Goal: Information Seeking & Learning: Learn about a topic

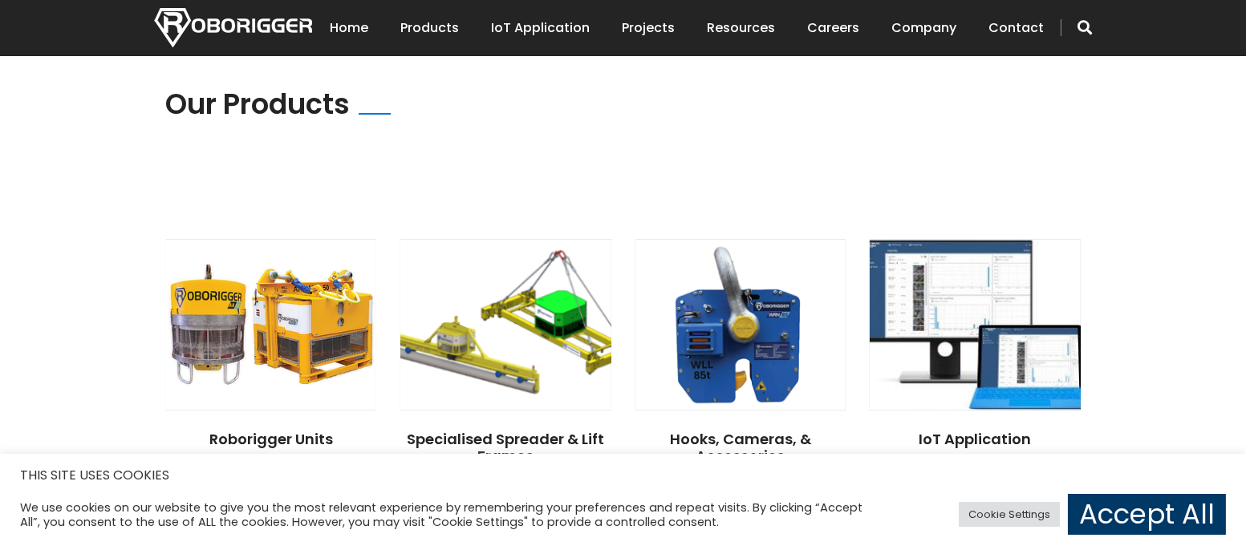
scroll to position [1203, 0]
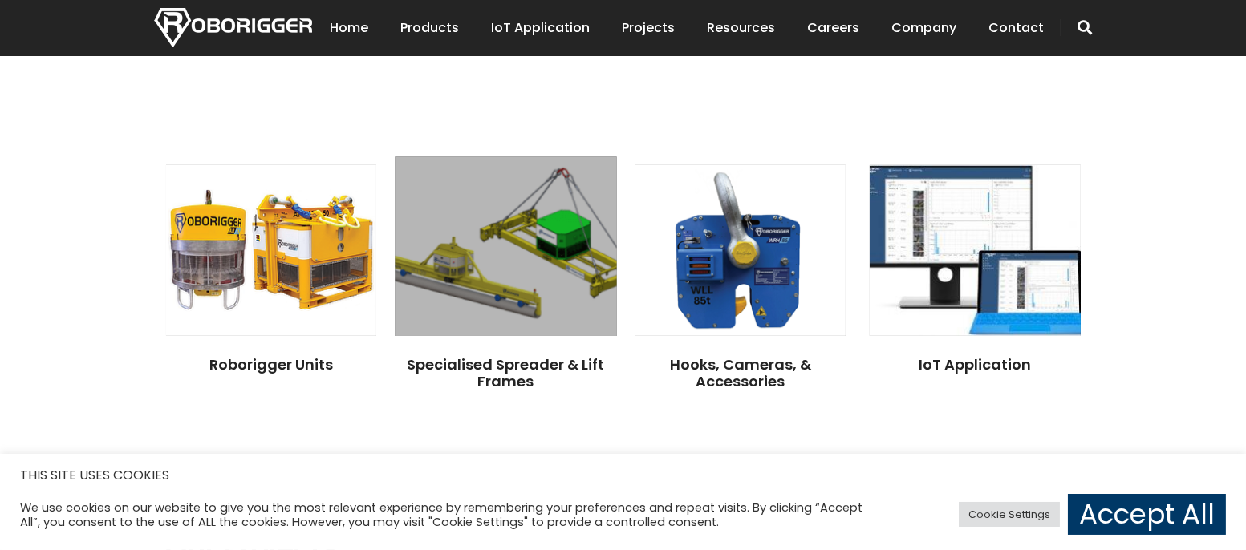
click at [491, 281] on img at bounding box center [505, 246] width 221 height 180
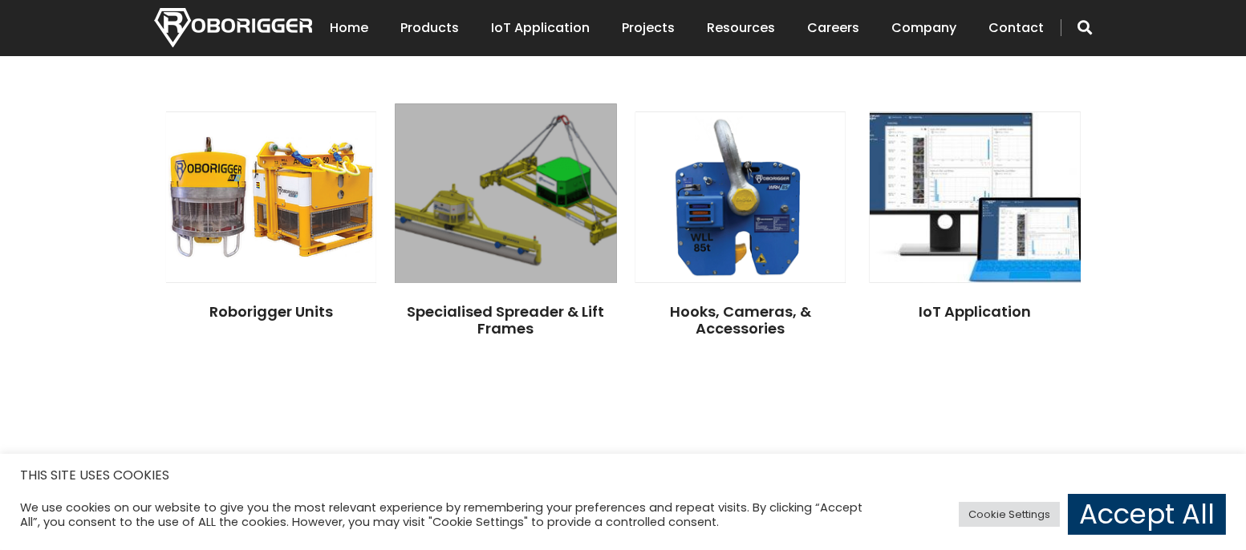
scroll to position [1284, 0]
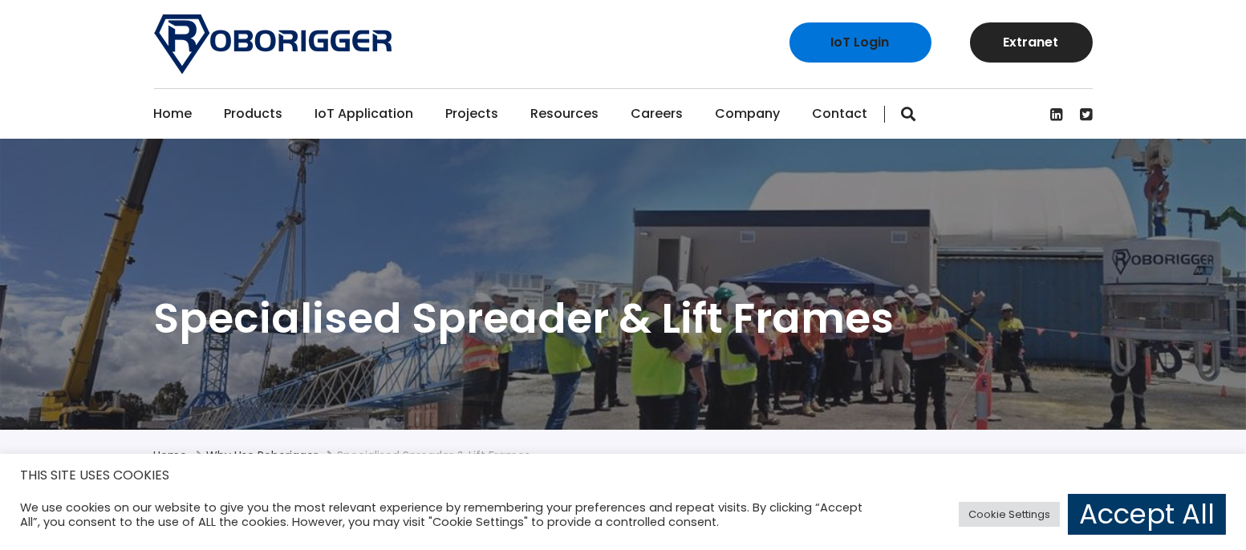
click at [364, 118] on link "IoT Application" at bounding box center [364, 114] width 99 height 50
click at [467, 112] on link "Projects" at bounding box center [472, 114] width 53 height 50
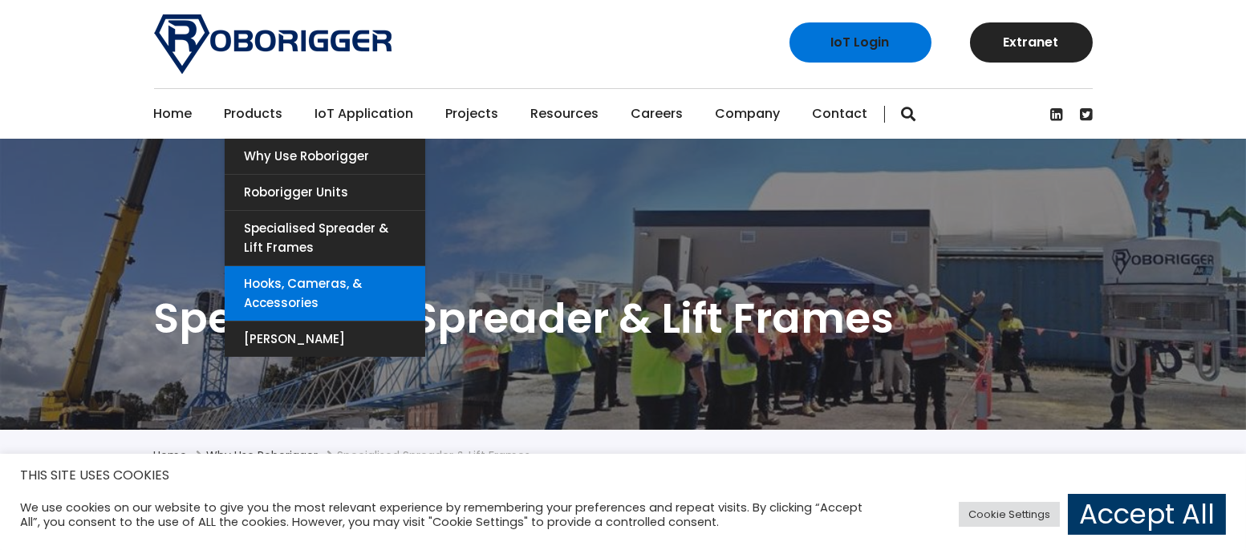
click at [288, 290] on link "Hooks, Cameras, & Accessories" at bounding box center [325, 293] width 201 height 55
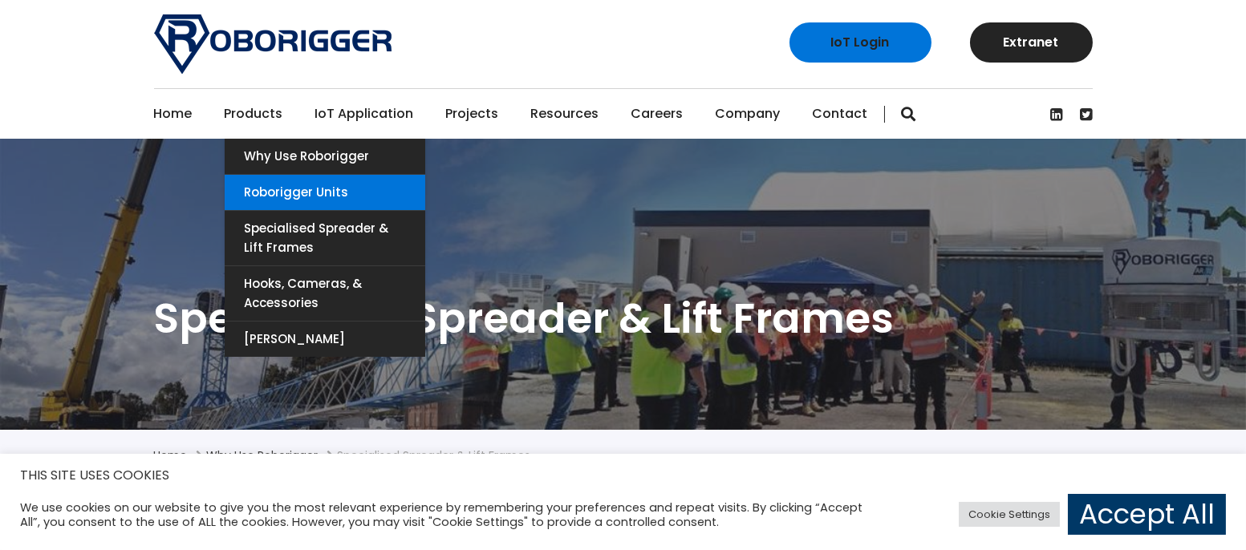
click at [284, 191] on link "Roborigger Units" at bounding box center [325, 192] width 201 height 35
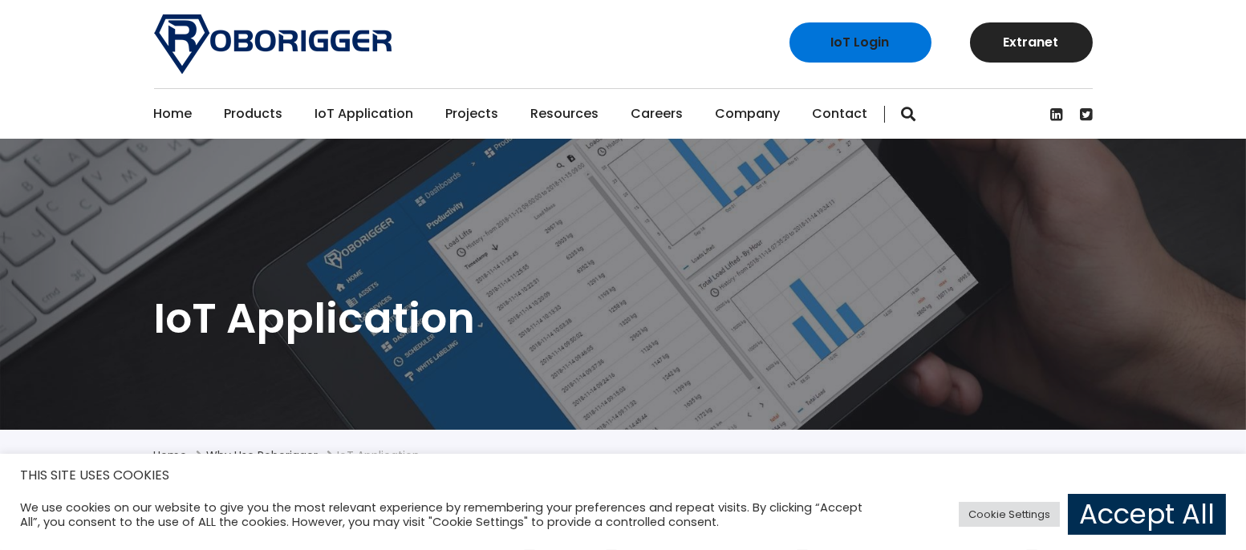
click at [1122, 513] on link "Accept All" at bounding box center [1147, 514] width 158 height 41
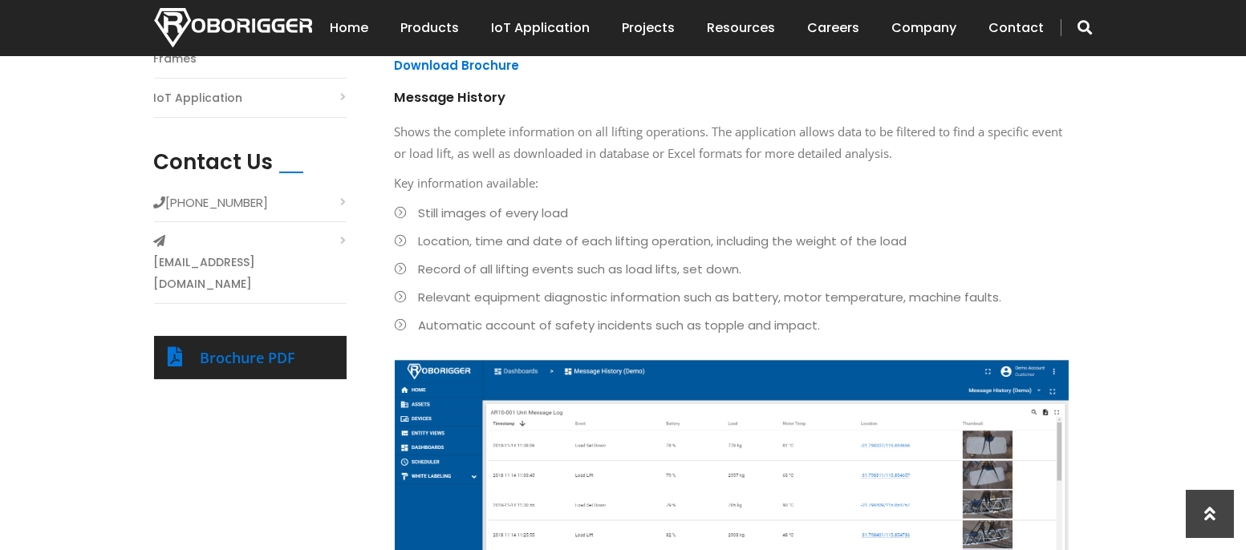
scroll to position [642, 0]
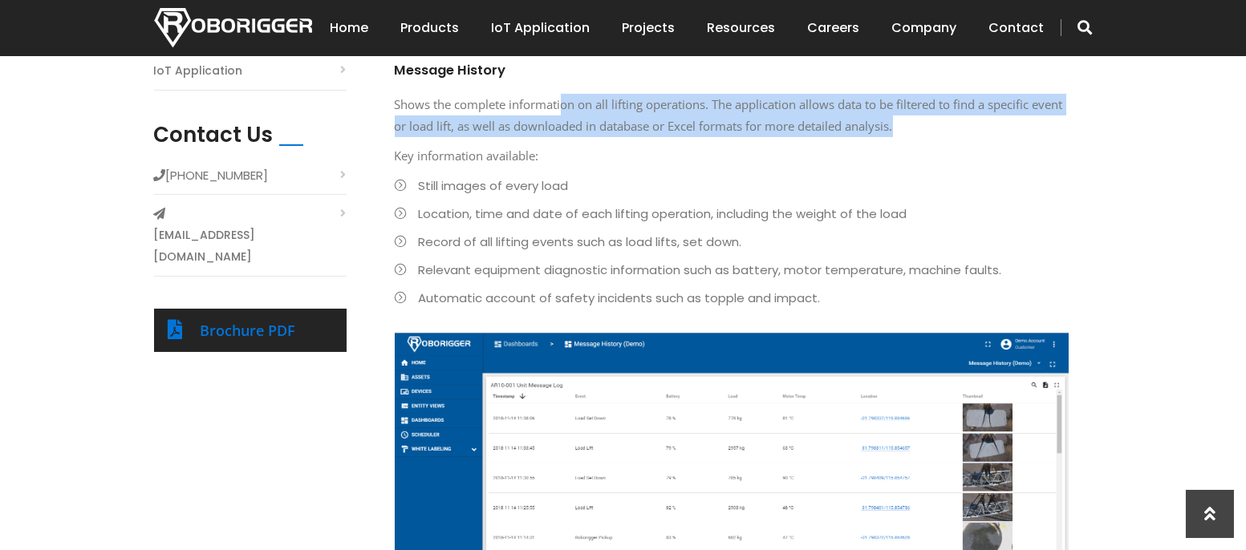
drag, startPoint x: 563, startPoint y: 103, endPoint x: 932, endPoint y: 128, distance: 369.9
click at [932, 128] on p "Shows the complete information on all lifting operations. The application allow…" at bounding box center [732, 115] width 674 height 43
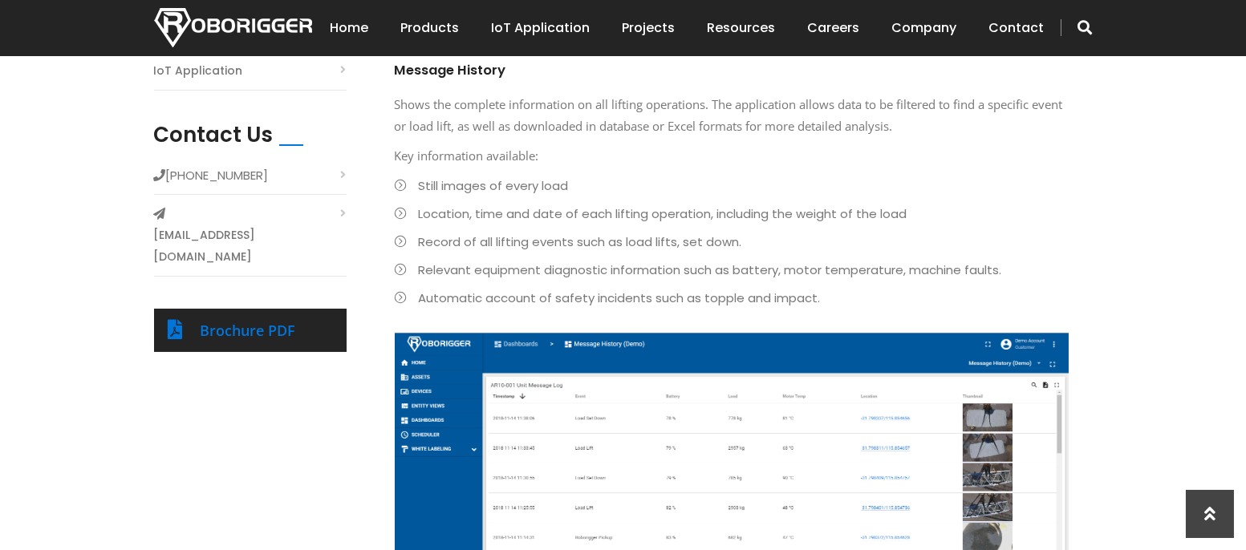
click at [586, 153] on p "Key information available:" at bounding box center [732, 156] width 674 height 22
drag, startPoint x: 696, startPoint y: 125, endPoint x: 941, endPoint y: 123, distance: 244.7
click at [941, 123] on p "Shows the complete information on all lifting operations. The application allow…" at bounding box center [732, 115] width 674 height 43
drag, startPoint x: 459, startPoint y: 186, endPoint x: 582, endPoint y: 188, distance: 122.8
click at [582, 188] on li "Still images of every load" at bounding box center [732, 186] width 674 height 22
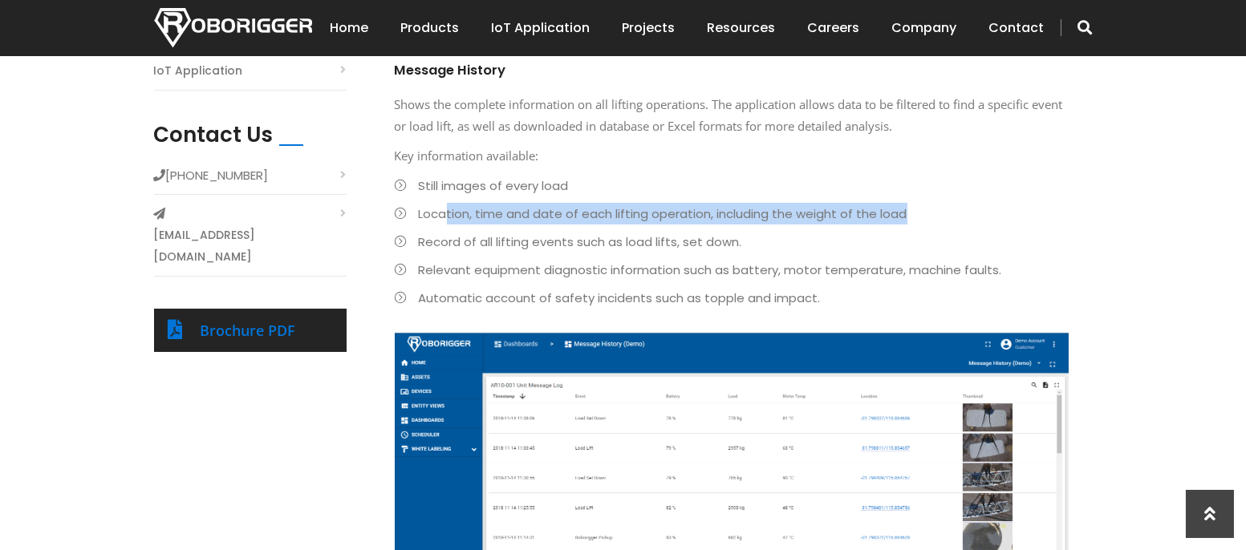
drag, startPoint x: 582, startPoint y: 188, endPoint x: 910, endPoint y: 210, distance: 328.9
click at [910, 210] on li "Location, time and date of each lifting operation, including the weight of the …" at bounding box center [732, 214] width 674 height 22
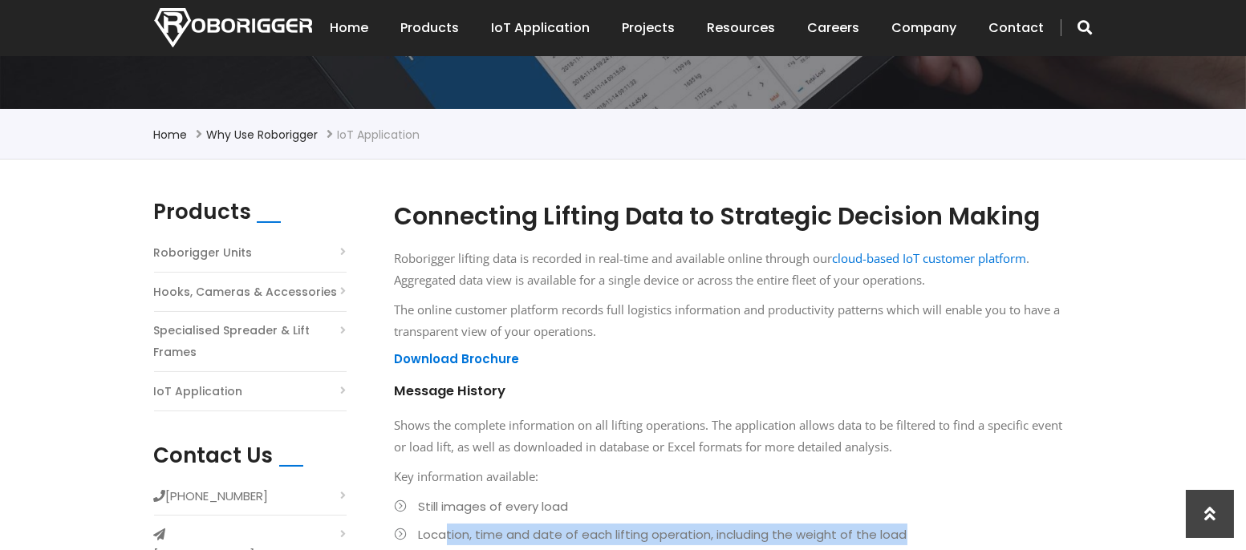
scroll to position [722, 0]
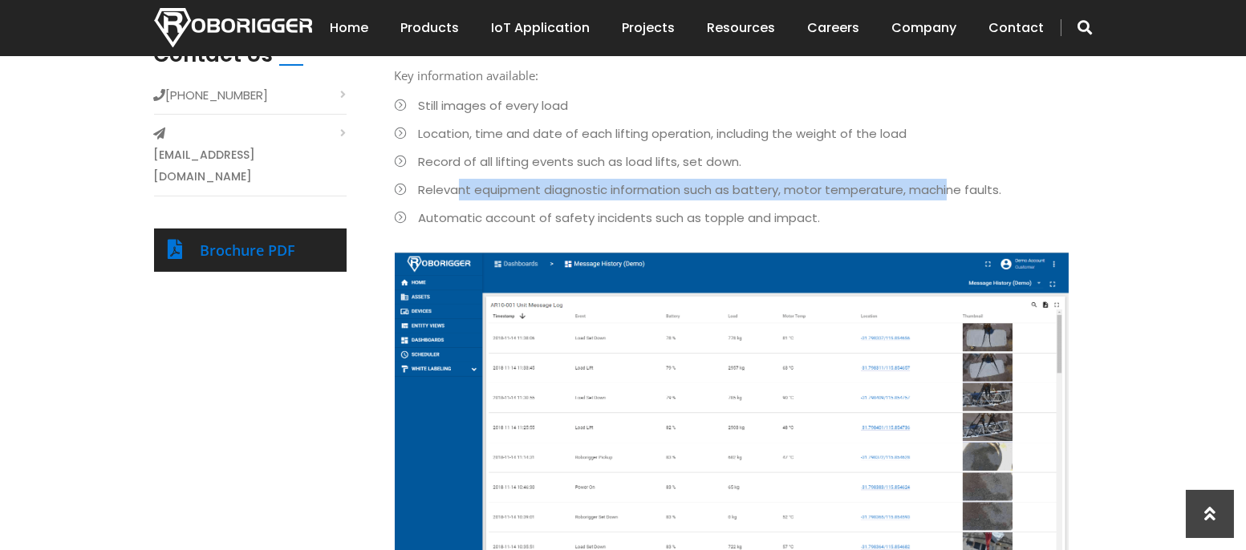
drag, startPoint x: 459, startPoint y: 184, endPoint x: 943, endPoint y: 199, distance: 484.0
click at [943, 199] on li "Relevant equipment diagnostic information such as battery, motor temperature, m…" at bounding box center [732, 190] width 674 height 22
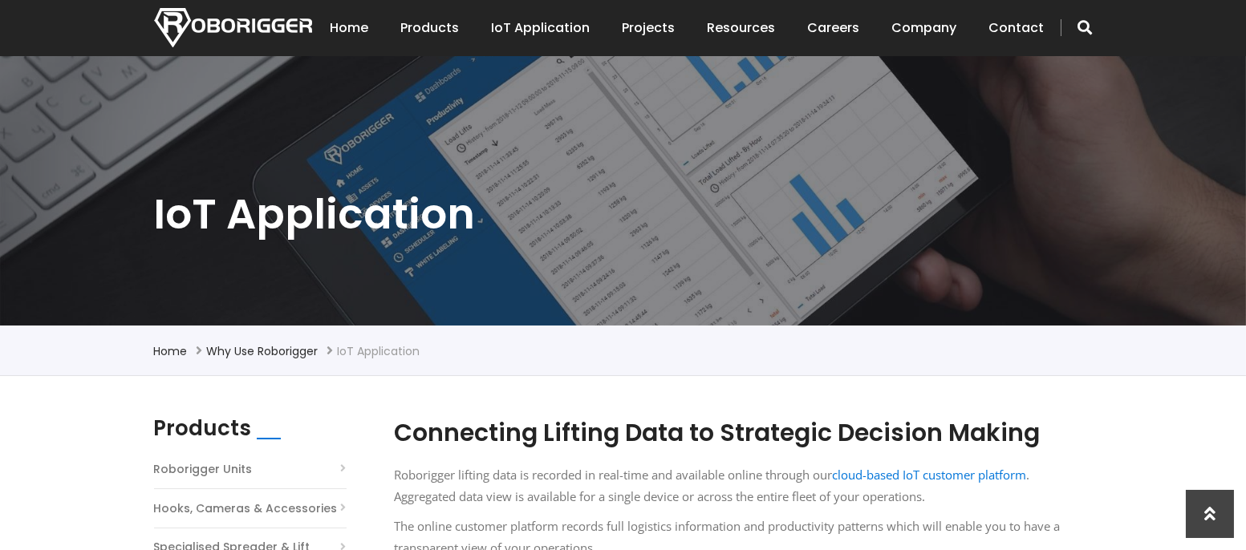
scroll to position [80, 0]
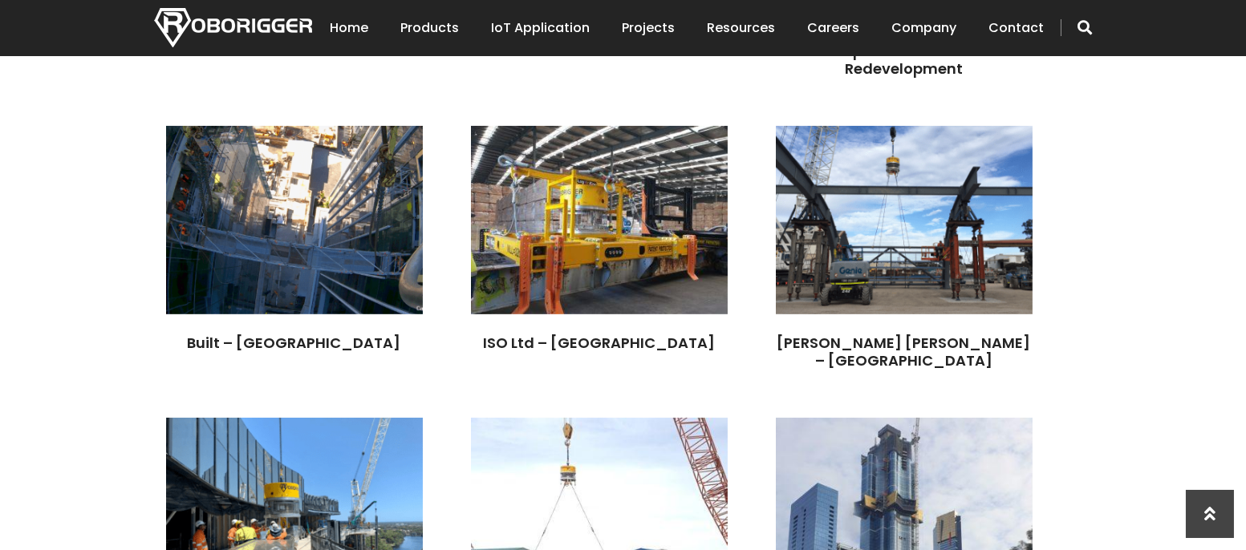
scroll to position [2086, 0]
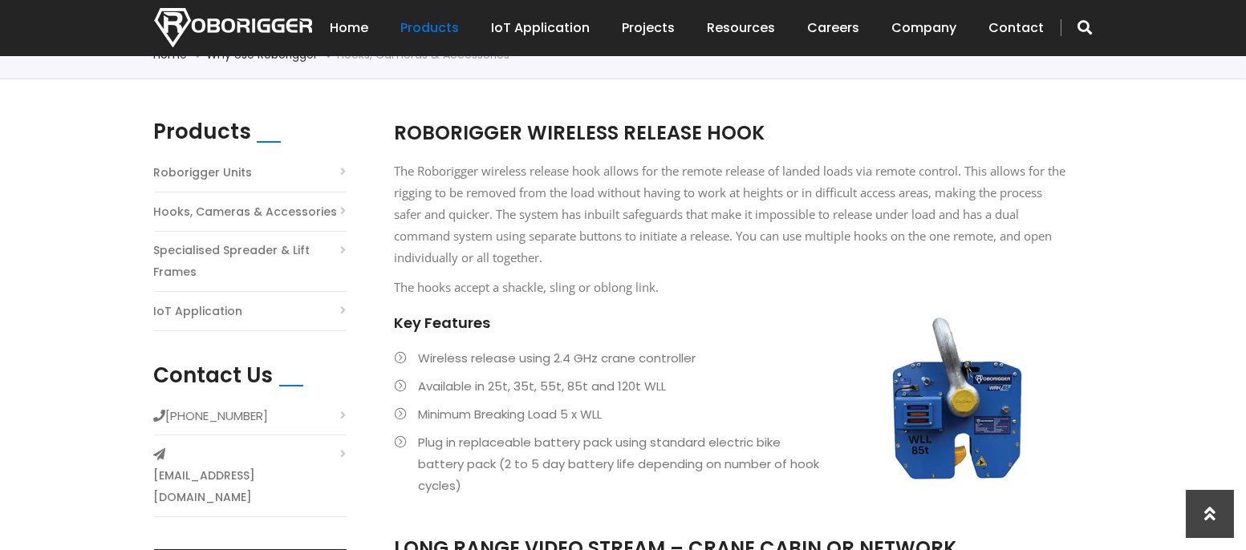
scroll to position [481, 0]
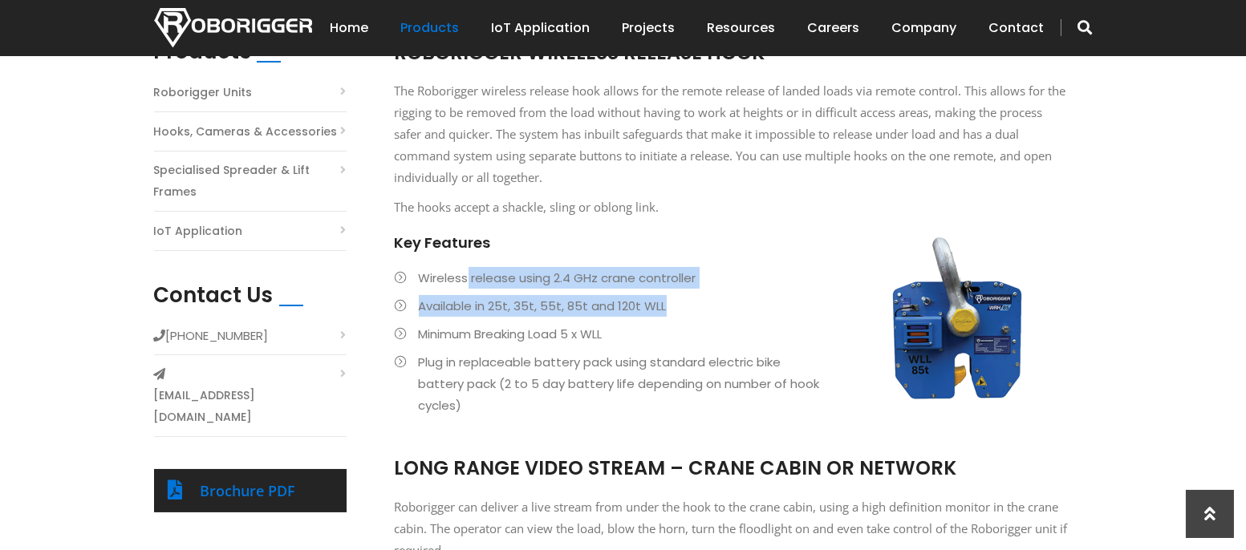
drag, startPoint x: 469, startPoint y: 275, endPoint x: 703, endPoint y: 290, distance: 233.9
click at [703, 290] on ul "Wireless release using 2.4 GHz crane controller Available in 25t, 35t, 55t, 85t…" at bounding box center [732, 341] width 674 height 149
click at [529, 302] on li "Available in 25t, 35t, 55t, 85t and 120t WLL" at bounding box center [732, 306] width 674 height 22
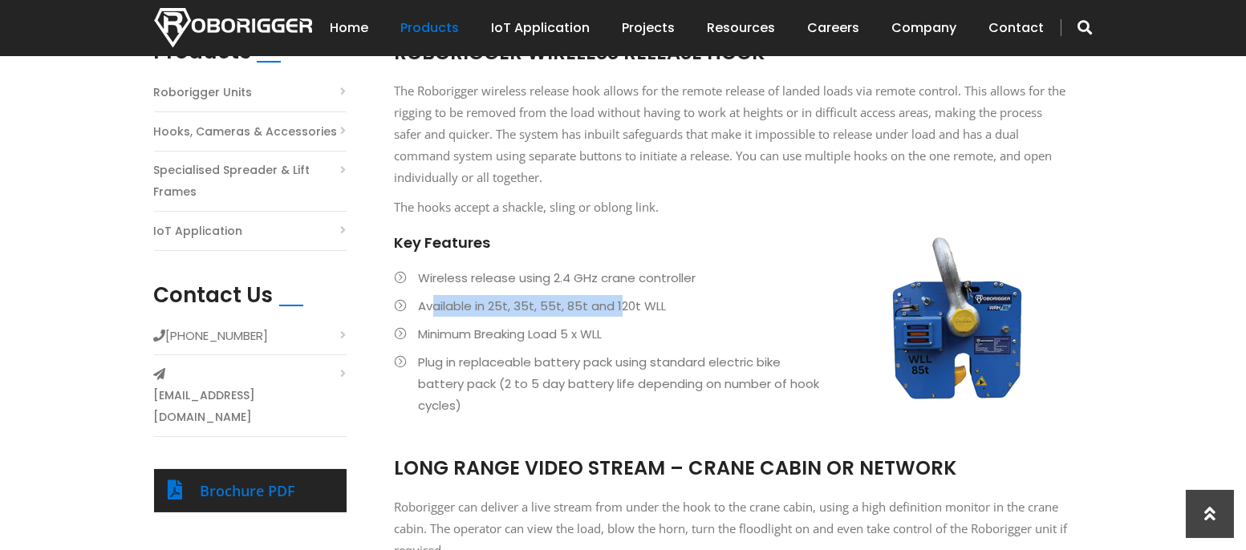
drag, startPoint x: 432, startPoint y: 302, endPoint x: 619, endPoint y: 315, distance: 187.3
click at [619, 315] on li "Available in 25t, 35t, 55t, 85t and 120t WLL" at bounding box center [732, 306] width 674 height 22
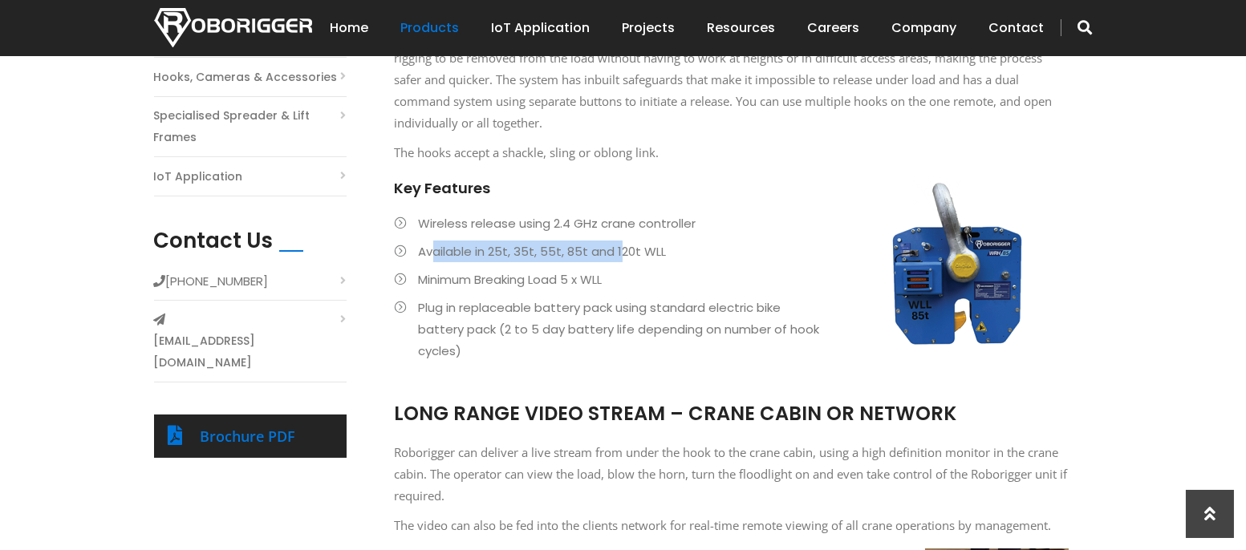
scroll to position [562, 0]
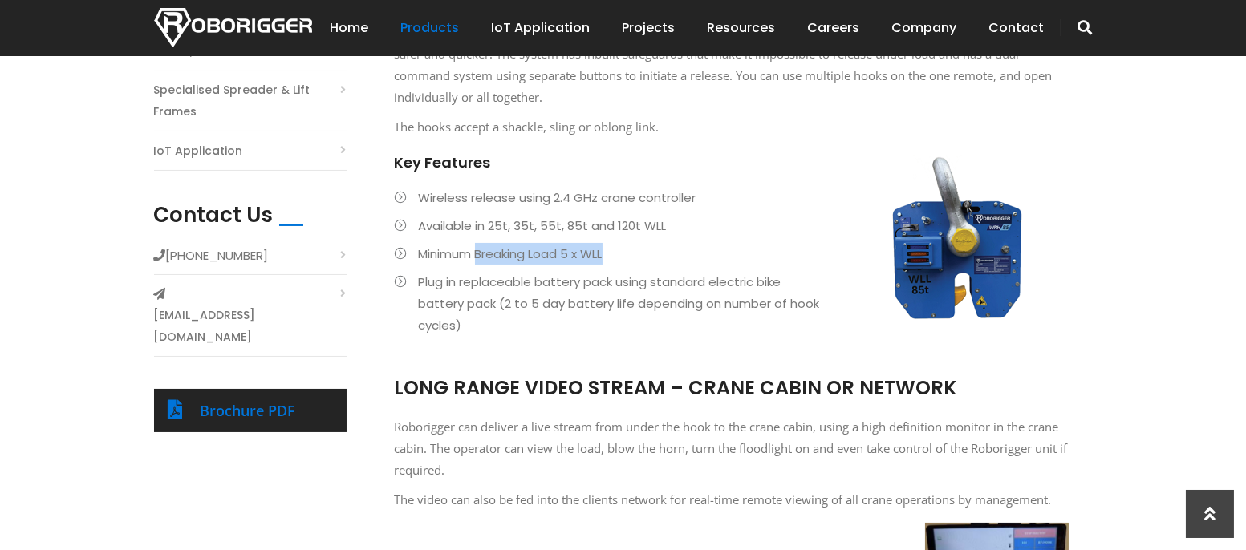
drag, startPoint x: 480, startPoint y: 259, endPoint x: 609, endPoint y: 263, distance: 129.2
click at [609, 263] on li "Minimum Breaking Load 5 x WLL" at bounding box center [732, 254] width 674 height 22
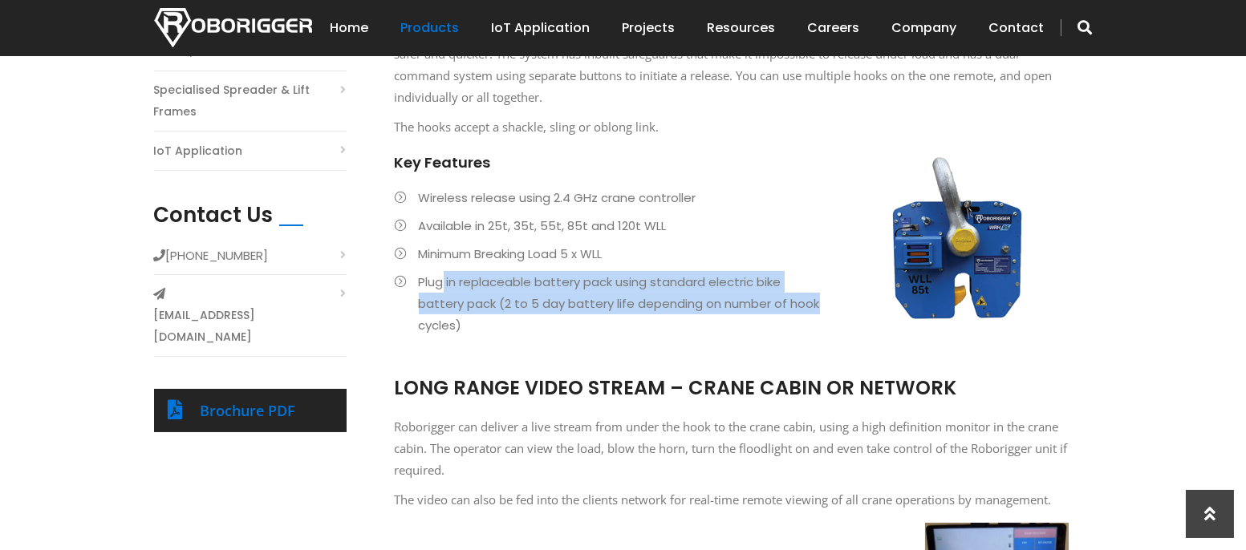
drag, startPoint x: 443, startPoint y: 280, endPoint x: 814, endPoint y: 310, distance: 371.9
click at [814, 310] on li "Plug in replaceable battery pack using standard electric bike battery pack (2 t…" at bounding box center [732, 303] width 674 height 65
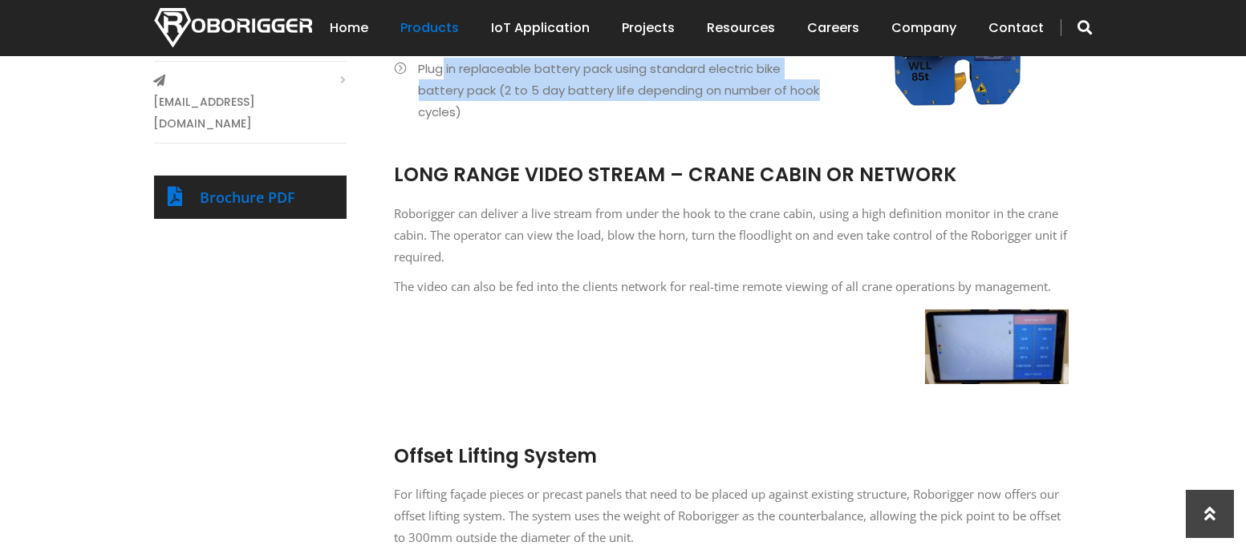
scroll to position [802, 0]
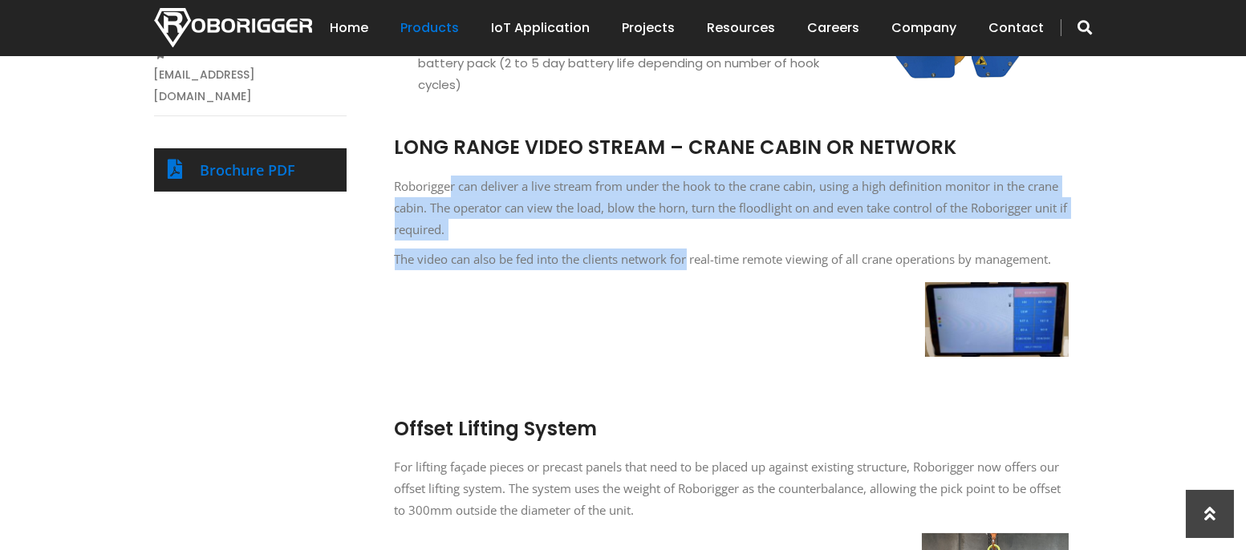
drag, startPoint x: 452, startPoint y: 189, endPoint x: 689, endPoint y: 268, distance: 250.2
click at [689, 268] on div "LONG RANGE VIDEO STREAM – CRANE CABIN OR NETWORK Roborigger can deliver a live …" at bounding box center [732, 247] width 674 height 254
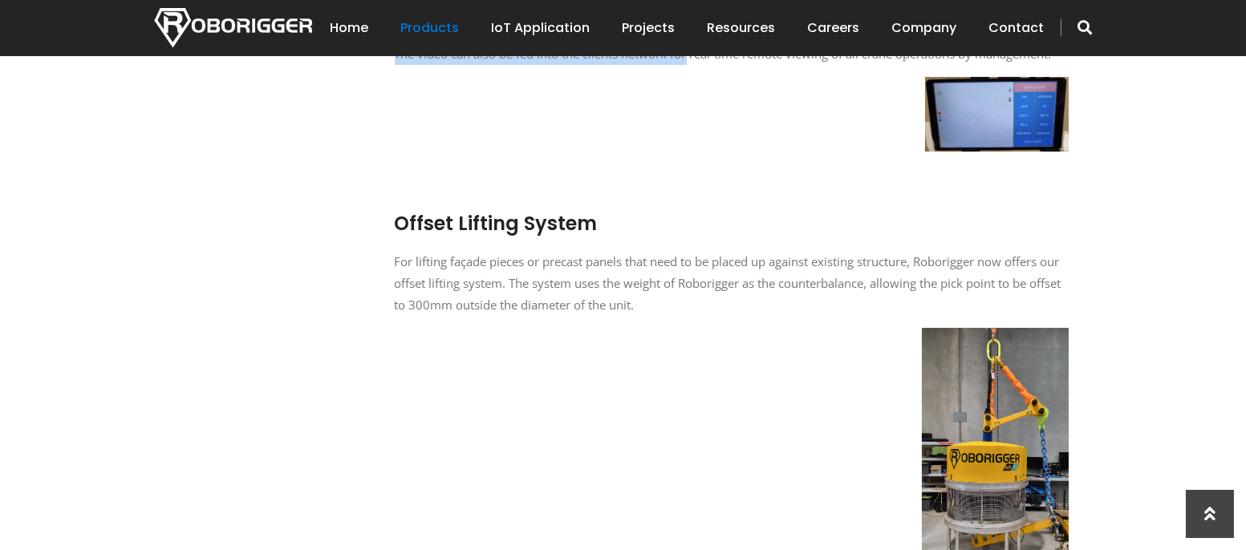
scroll to position [1043, 0]
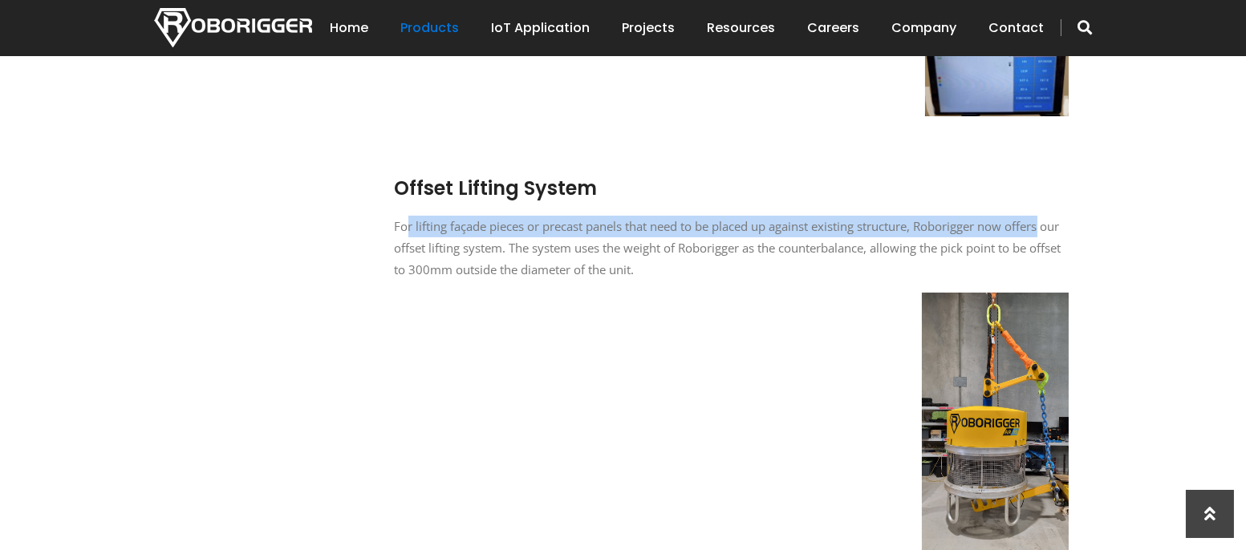
drag, startPoint x: 408, startPoint y: 229, endPoint x: 1062, endPoint y: 233, distance: 654.7
click at [1062, 233] on p "For lifting façade pieces or precast panels that need to be placed up against e…" at bounding box center [732, 248] width 674 height 65
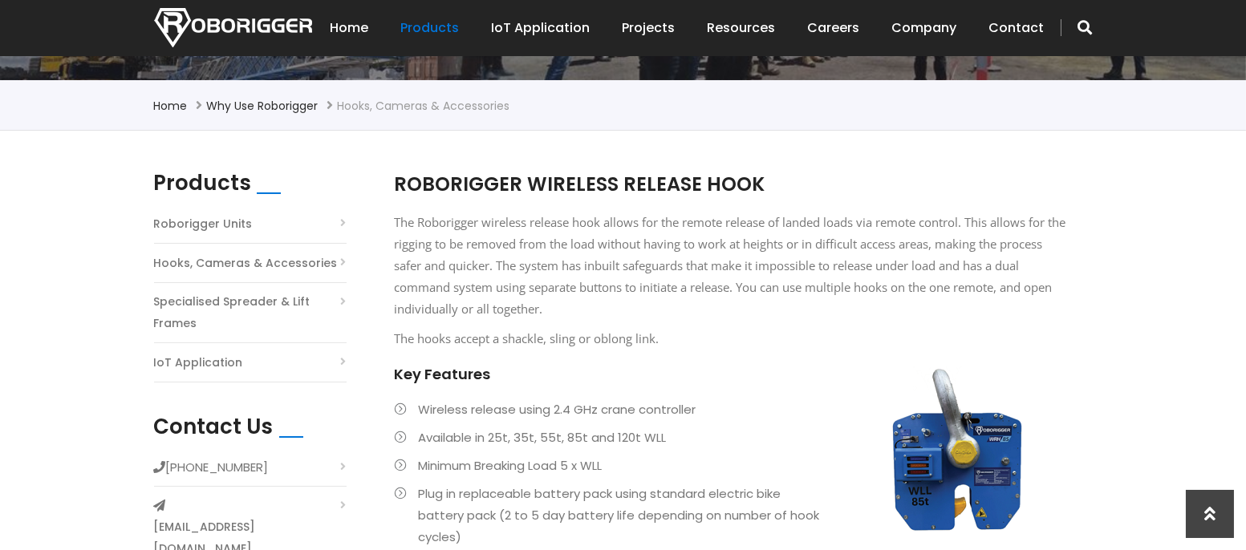
scroll to position [241, 0]
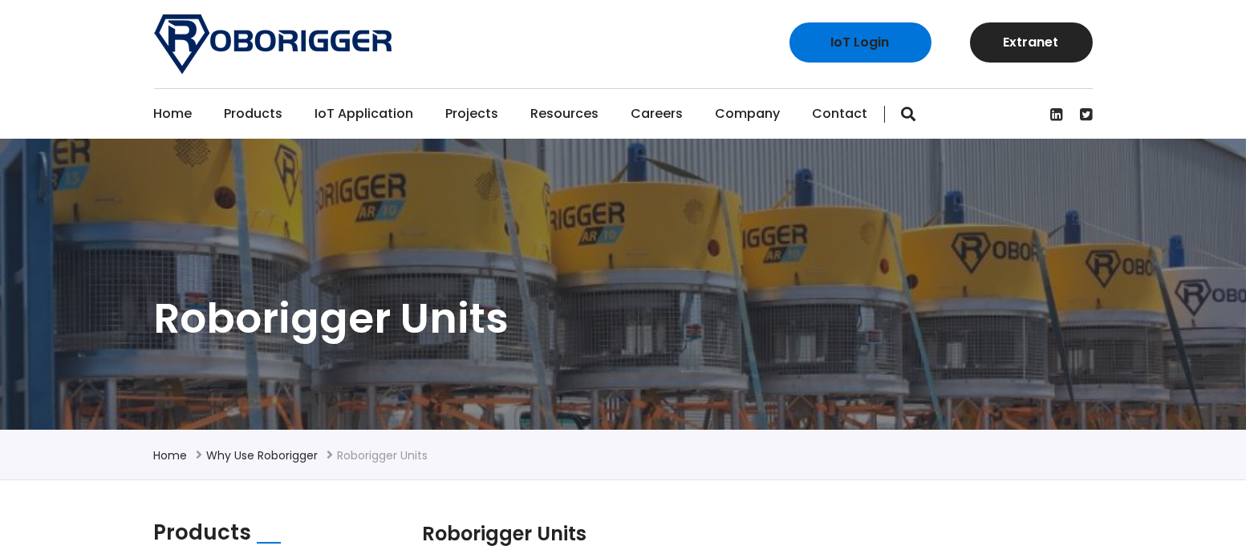
click at [654, 116] on link "Careers" at bounding box center [657, 114] width 52 height 50
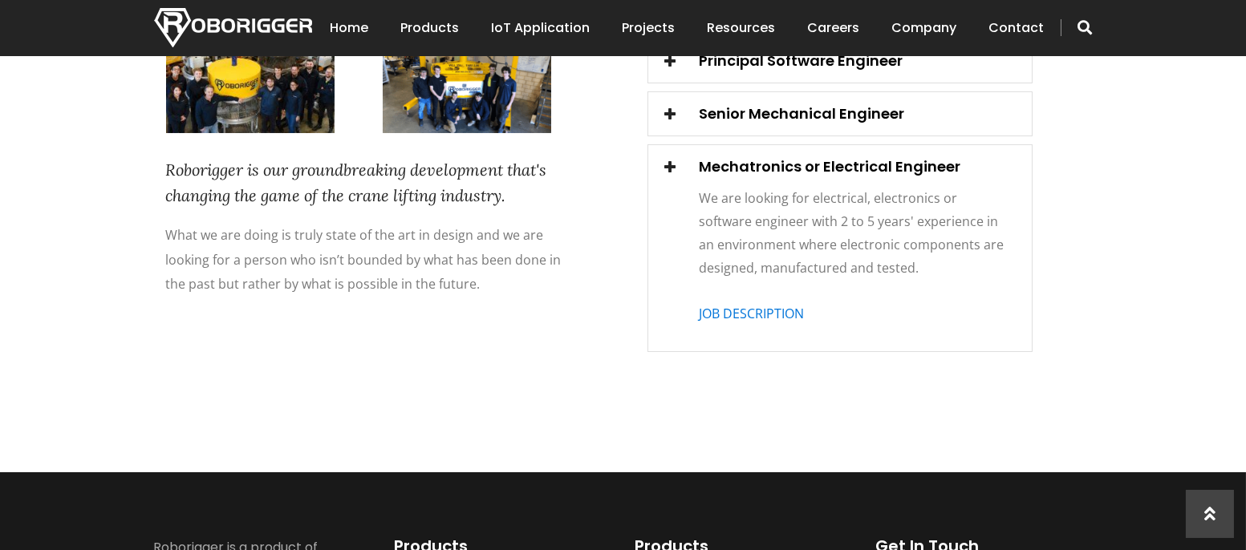
scroll to position [270, 0]
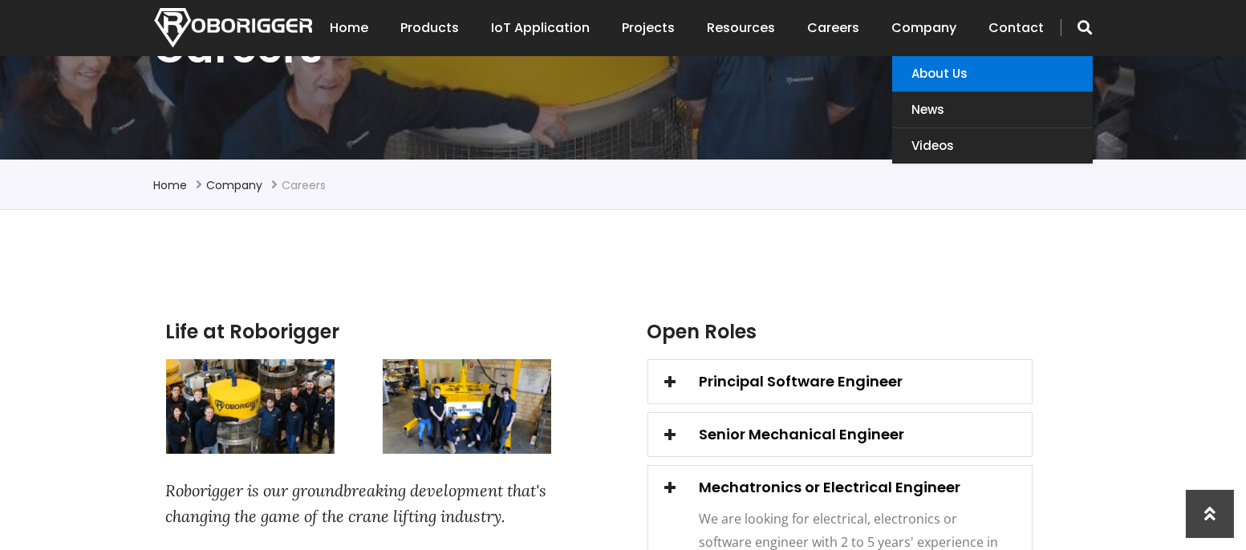
click at [925, 70] on link "About Us" at bounding box center [992, 73] width 201 height 35
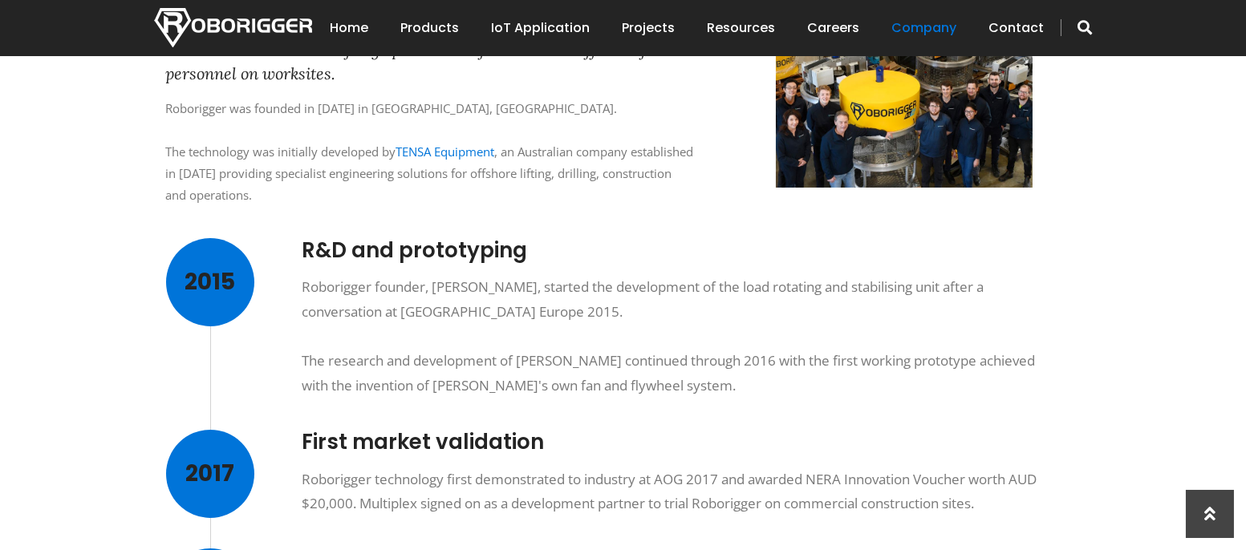
scroll to position [642, 0]
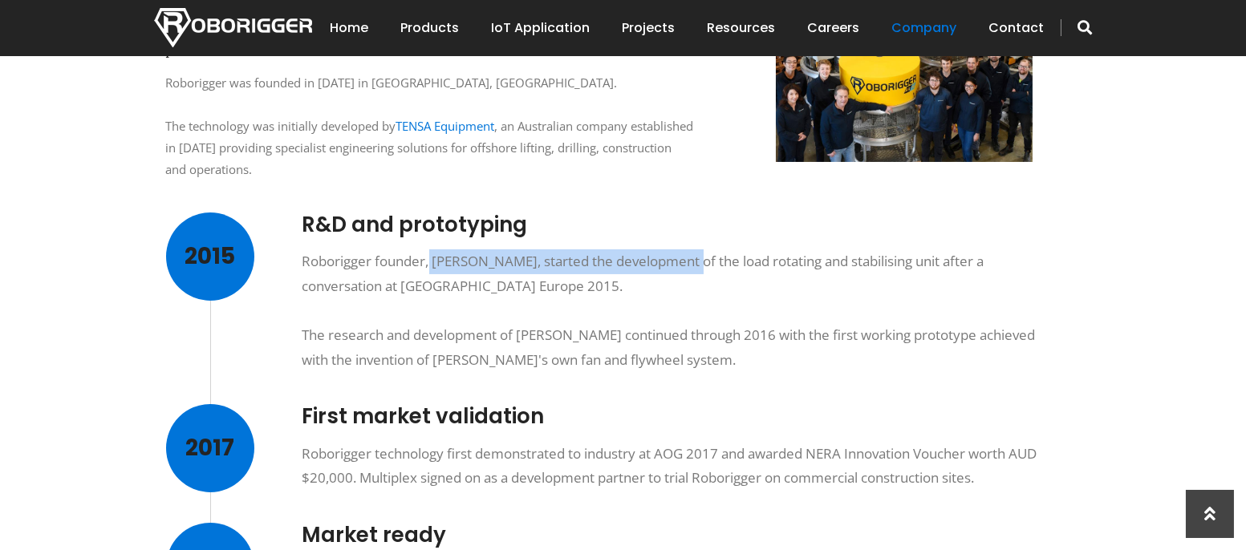
drag, startPoint x: 430, startPoint y: 259, endPoint x: 692, endPoint y: 269, distance: 261.7
click at [692, 269] on div "Roborigger founder, [PERSON_NAME], started the development of the load rotating…" at bounding box center [679, 311] width 754 height 123
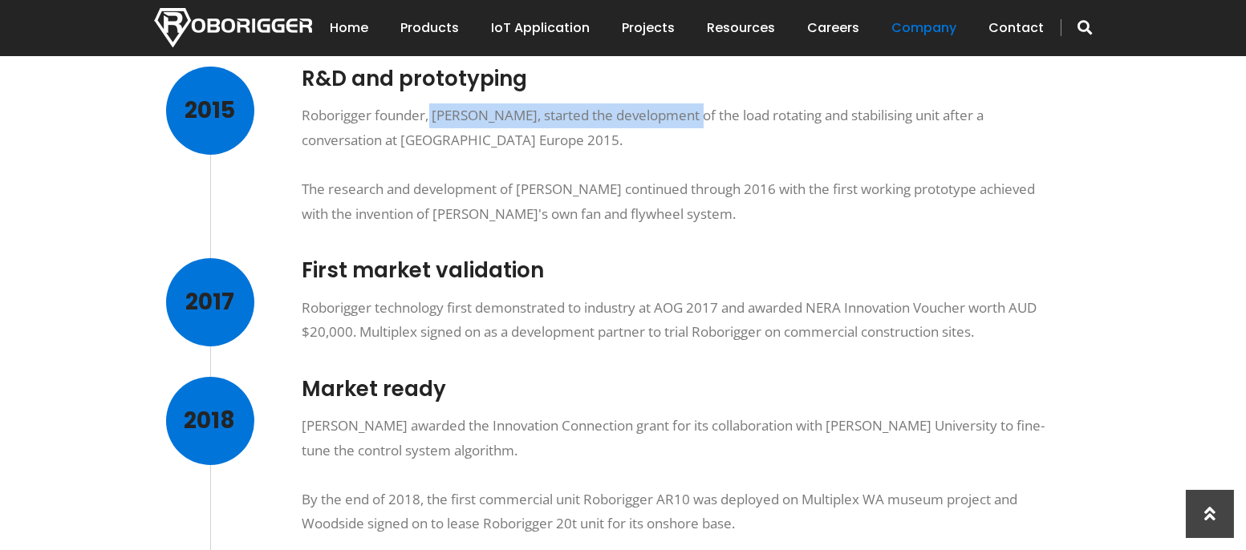
scroll to position [883, 0]
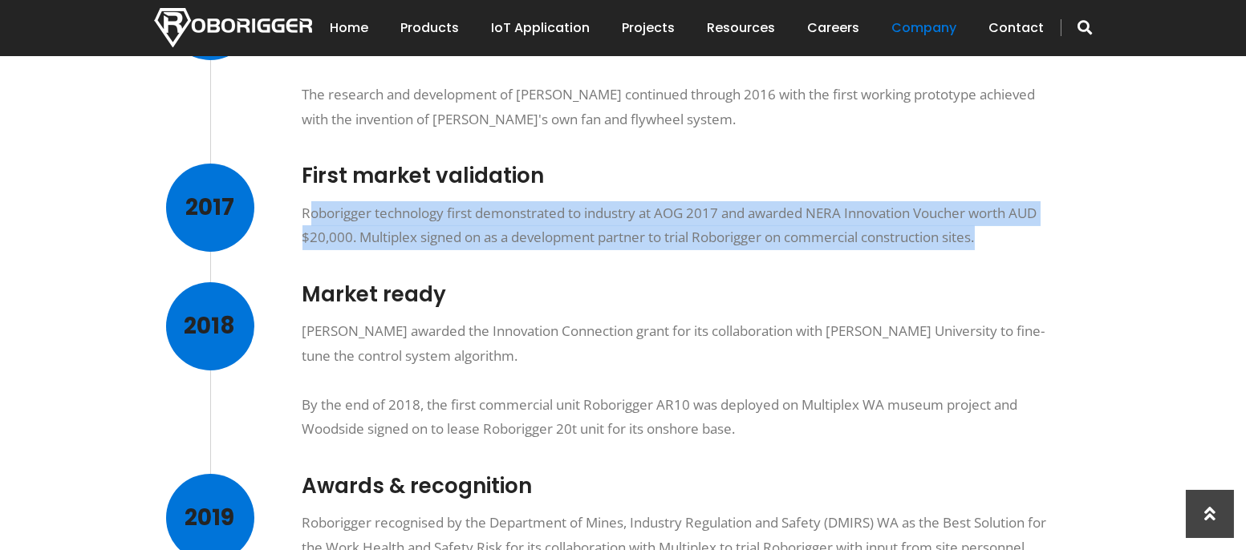
drag, startPoint x: 314, startPoint y: 213, endPoint x: 1041, endPoint y: 237, distance: 728.1
click at [1041, 237] on div "Roborigger technology first demonstrated to industry at AOG 2017 and awarded NE…" at bounding box center [679, 225] width 754 height 49
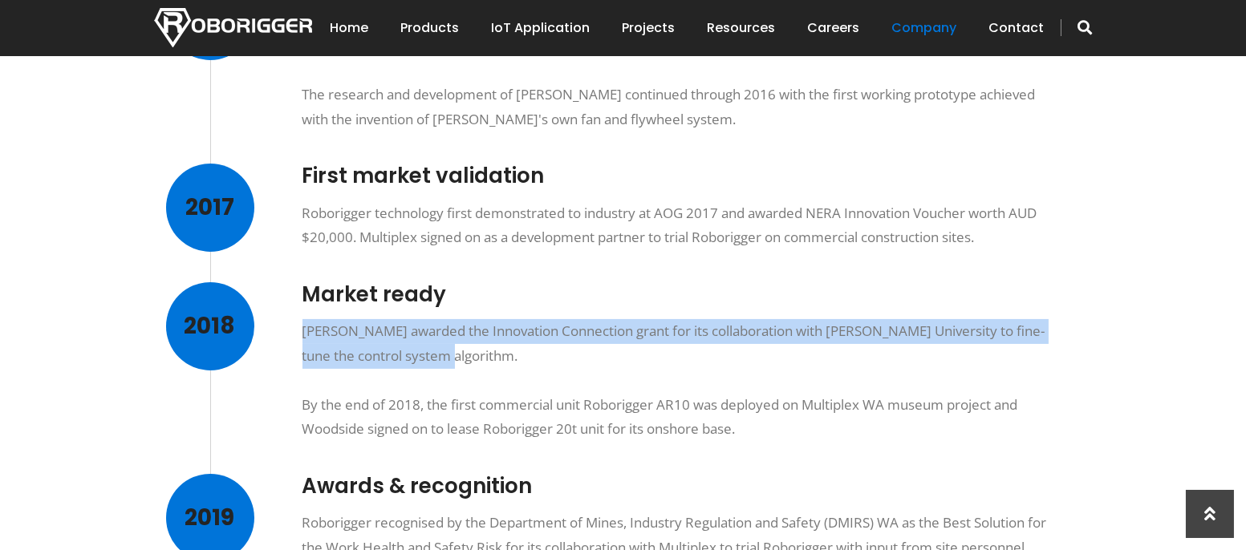
drag, startPoint x: 302, startPoint y: 332, endPoint x: 621, endPoint y: 360, distance: 319.8
click at [621, 360] on div "[PERSON_NAME] awarded the Innovation Connection grant for its collaboration wit…" at bounding box center [679, 380] width 754 height 123
drag, startPoint x: 370, startPoint y: 405, endPoint x: 806, endPoint y: 431, distance: 437.2
click at [806, 431] on div "[PERSON_NAME] awarded the Innovation Connection grant for its collaboration wit…" at bounding box center [679, 380] width 754 height 123
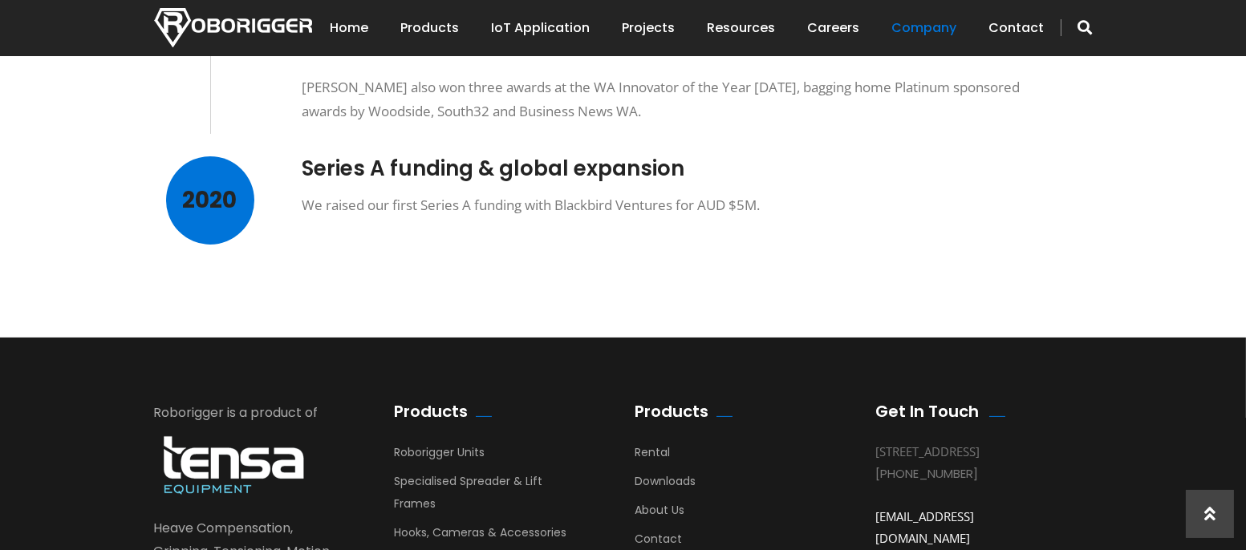
scroll to position [1444, 0]
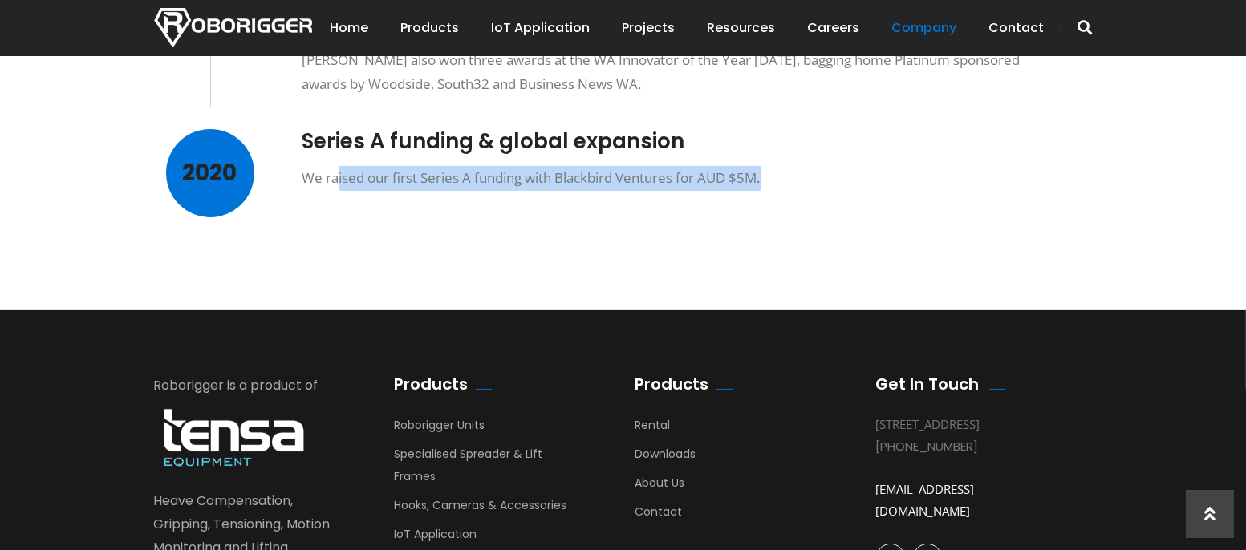
drag, startPoint x: 339, startPoint y: 179, endPoint x: 865, endPoint y: 205, distance: 526.2
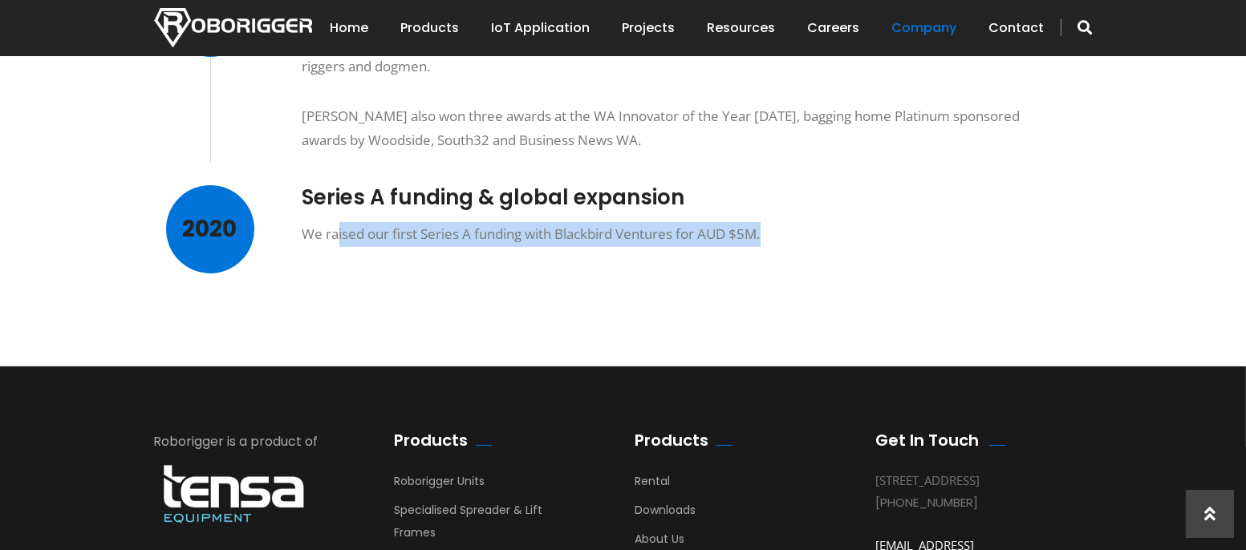
scroll to position [1605, 0]
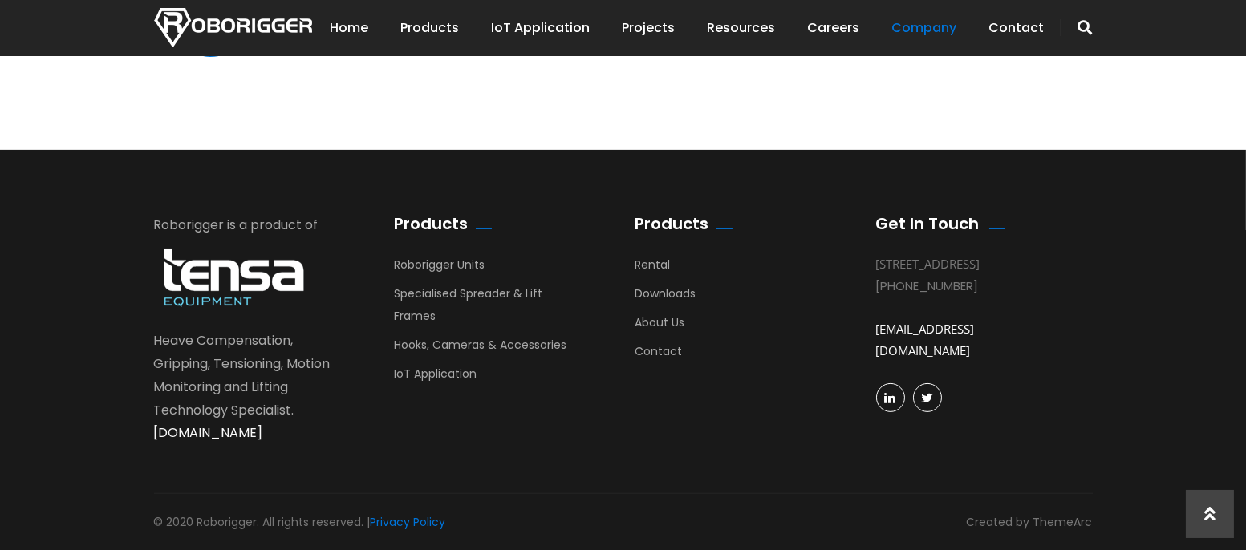
click at [235, 432] on link "[DOMAIN_NAME]" at bounding box center [208, 433] width 109 height 18
